Goal: Task Accomplishment & Management: Complete application form

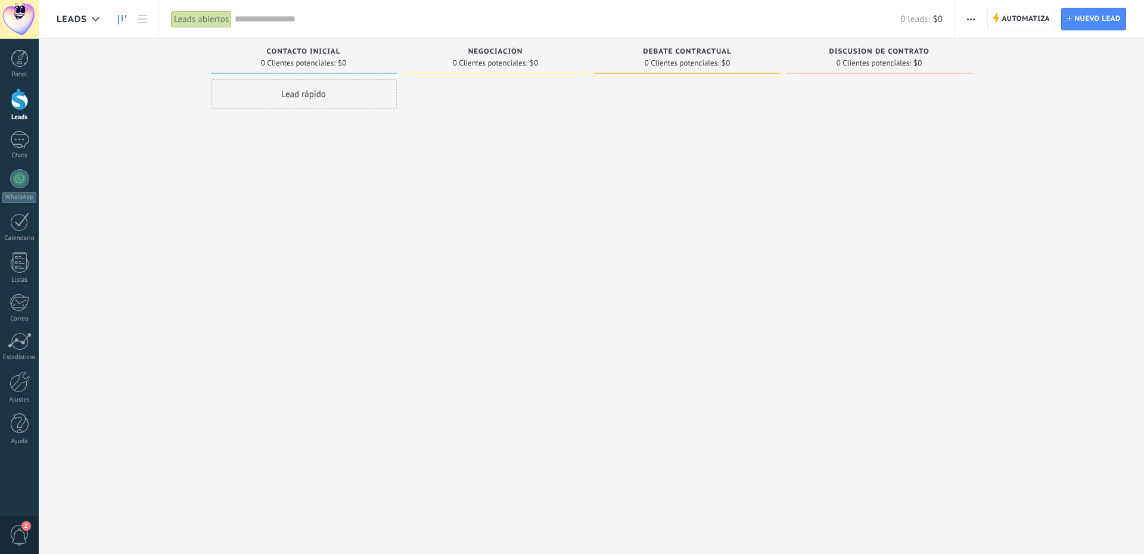
click at [299, 98] on div "Lead rápido" at bounding box center [304, 94] width 186 height 30
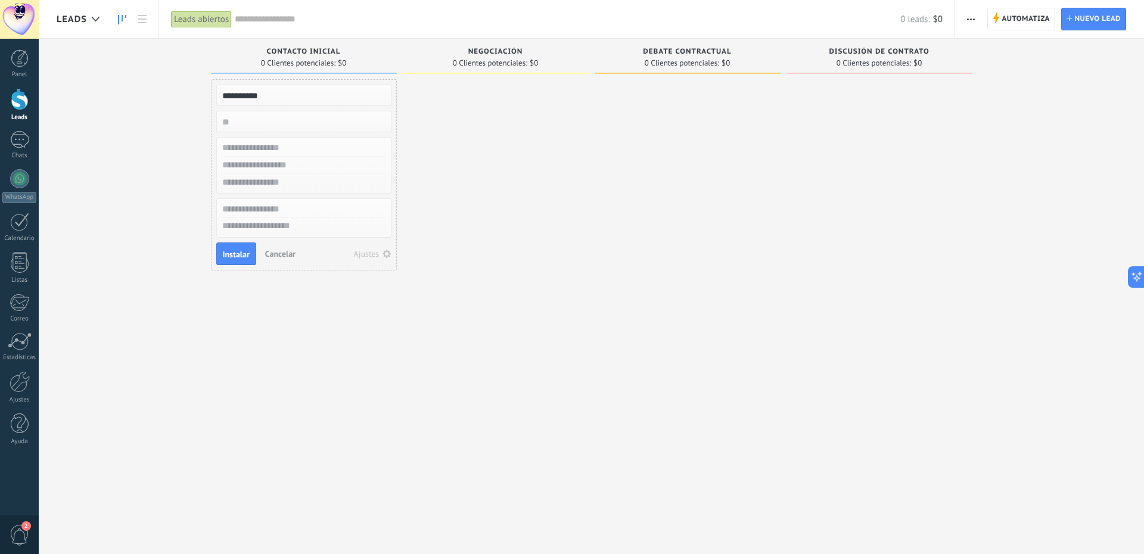
type input "**********"
click at [293, 151] on input "text" at bounding box center [303, 147] width 174 height 17
type input "****"
type input "*"
type input "**********"
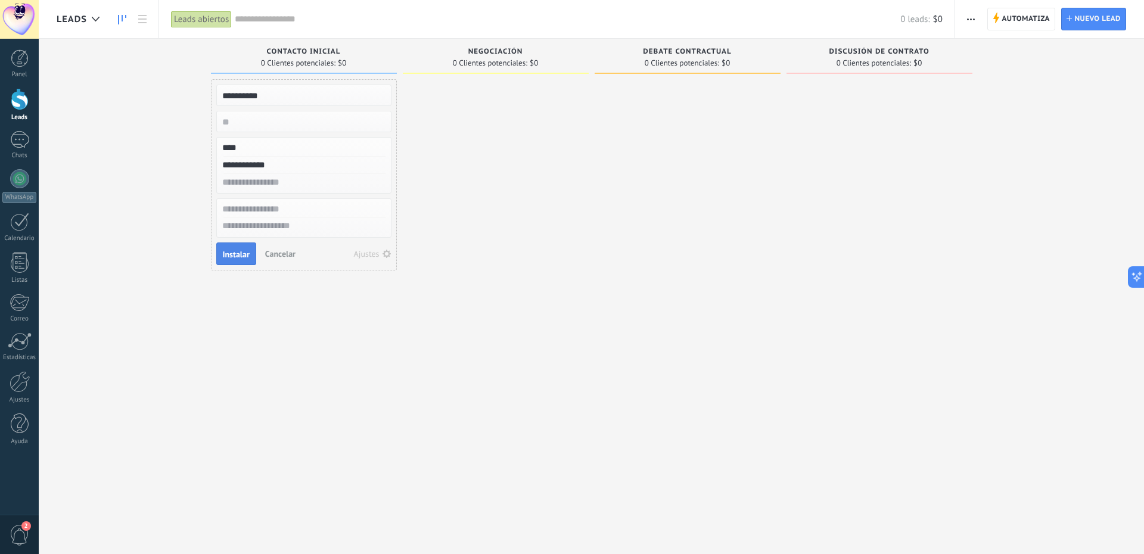
click at [237, 256] on span "Instalar" at bounding box center [236, 254] width 27 height 8
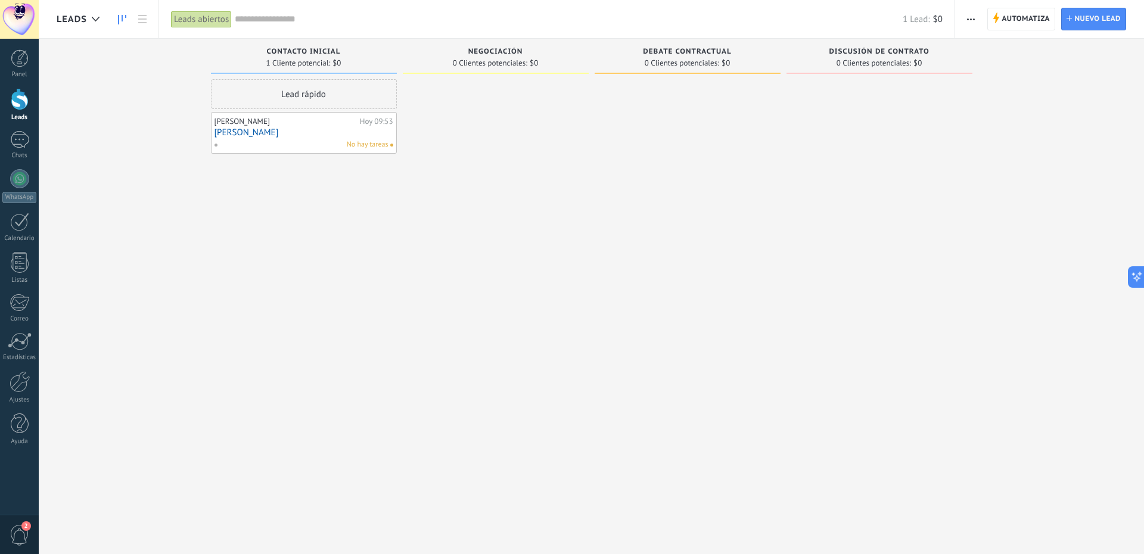
drag, startPoint x: 331, startPoint y: 125, endPoint x: 257, endPoint y: 143, distance: 76.6
click at [257, 143] on div "No hay tareas" at bounding box center [301, 144] width 175 height 11
click at [279, 127] on div "Juan Hoy 09:53 Juan Perez No hay tareas" at bounding box center [303, 133] width 179 height 35
drag, startPoint x: 279, startPoint y: 127, endPoint x: 288, endPoint y: 106, distance: 22.9
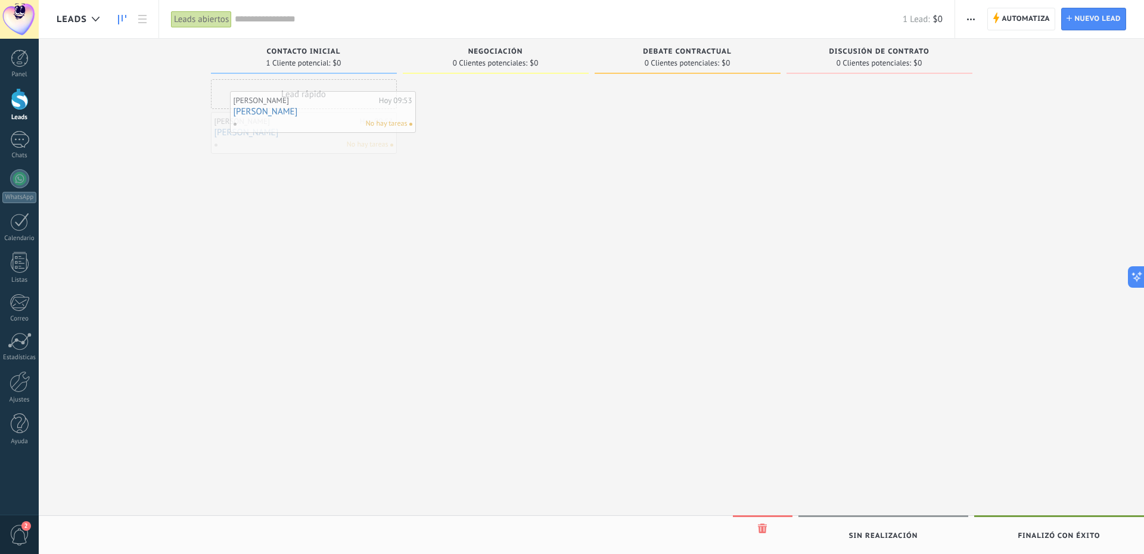
click at [288, 106] on div "Leads Leads abiertos Aplicar 1 Lead: $0 Leads abiertos Mis leads Leads ganados" at bounding box center [591, 287] width 1105 height 574
click at [375, 136] on link "Juan Perez" at bounding box center [303, 132] width 179 height 10
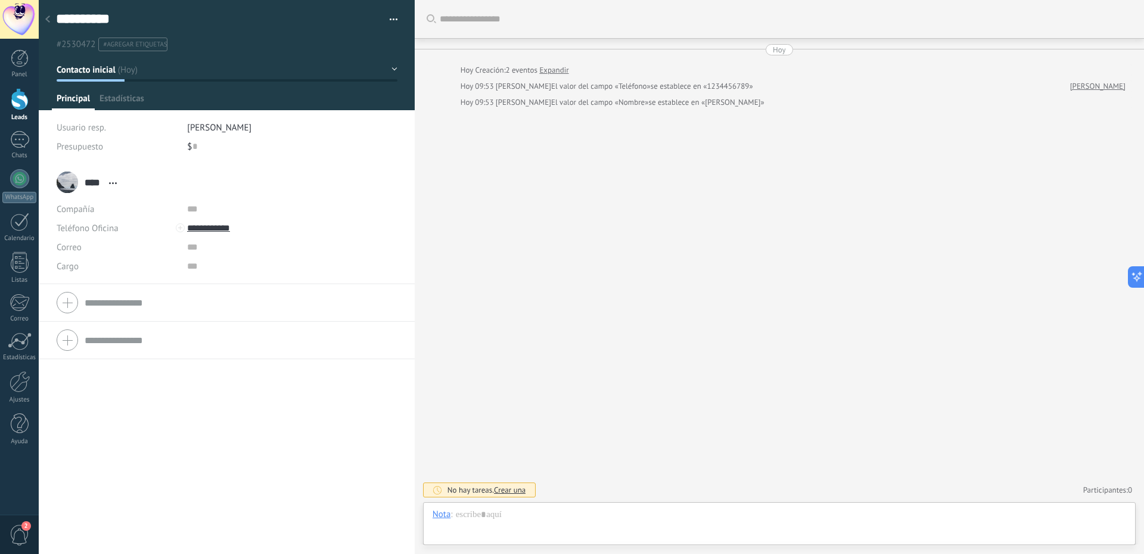
scroll to position [18, 0]
click at [52, 14] on div at bounding box center [47, 19] width 17 height 23
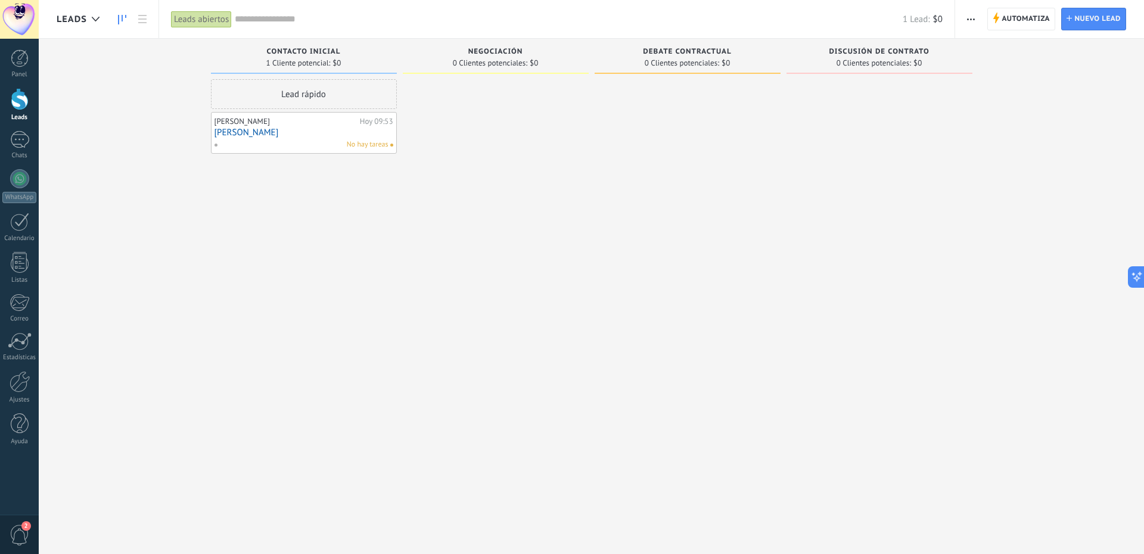
click at [467, 309] on div at bounding box center [496, 278] width 186 height 399
